Goal: Navigation & Orientation: Find specific page/section

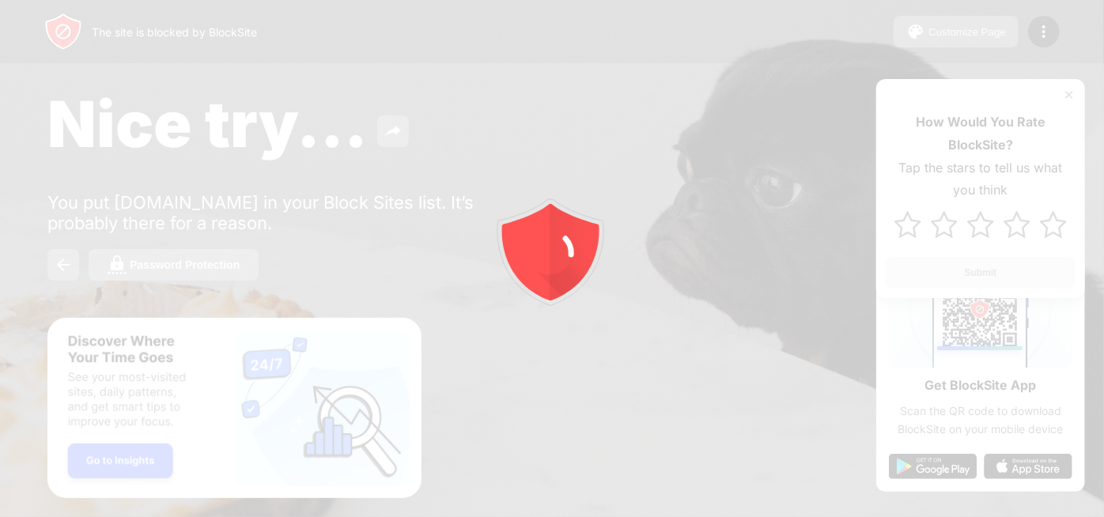
scroll to position [17, 0]
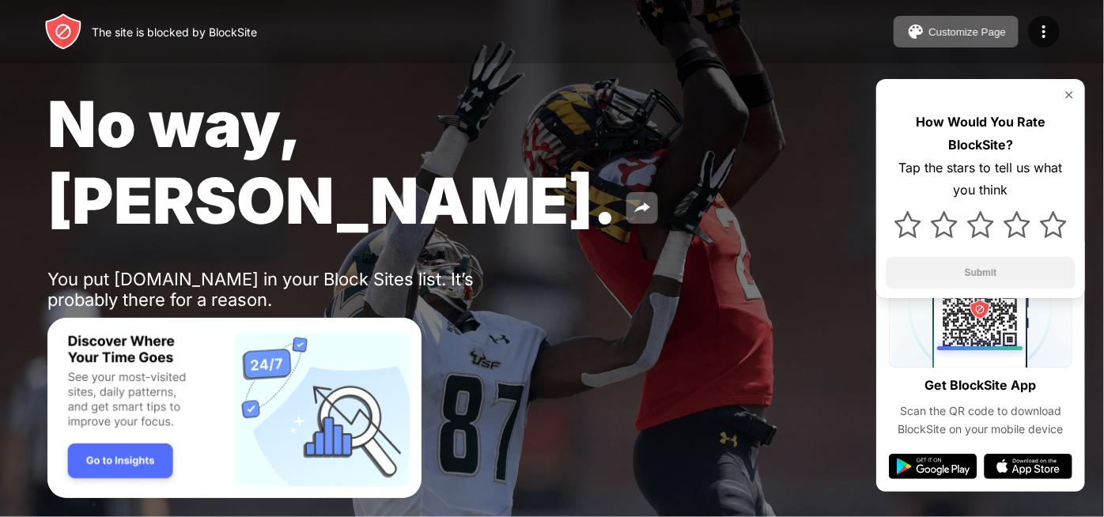
click at [786, 237] on div "No way, Jose. You put youtube.com in your Block Sites list. It’s probably there…" at bounding box center [552, 221] width 1104 height 443
